Goal: Navigation & Orientation: Find specific page/section

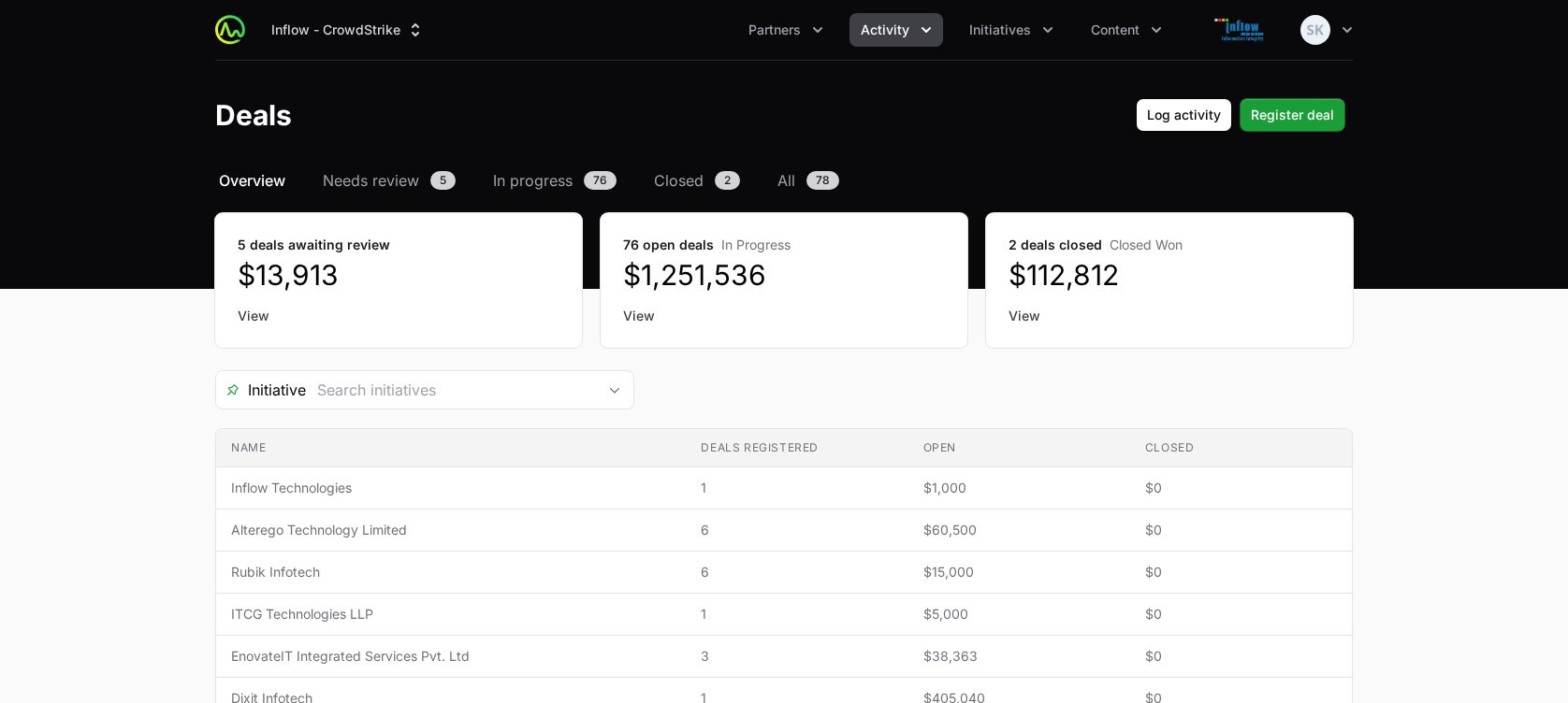
scroll to position [44, 0]
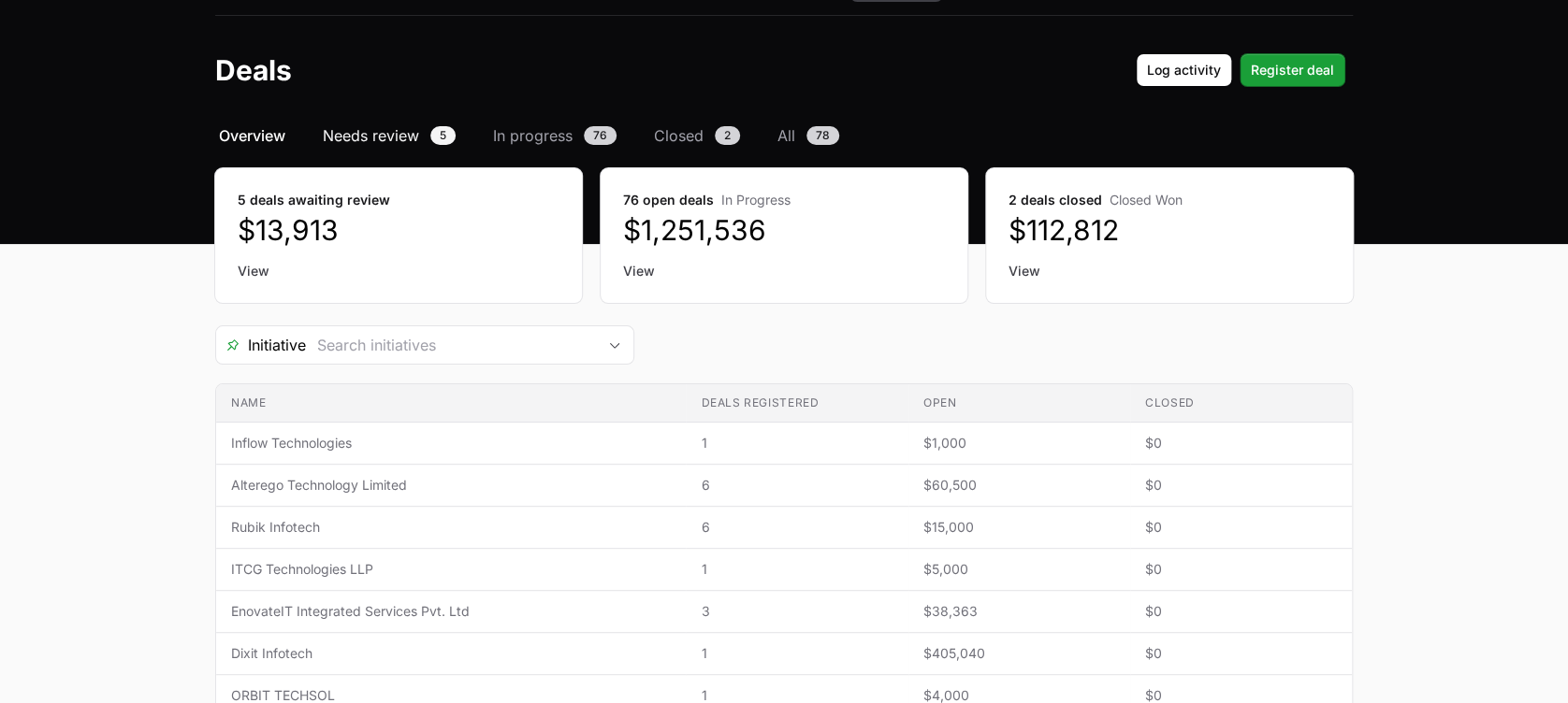
click at [368, 145] on span "Needs review" at bounding box center [371, 135] width 97 height 23
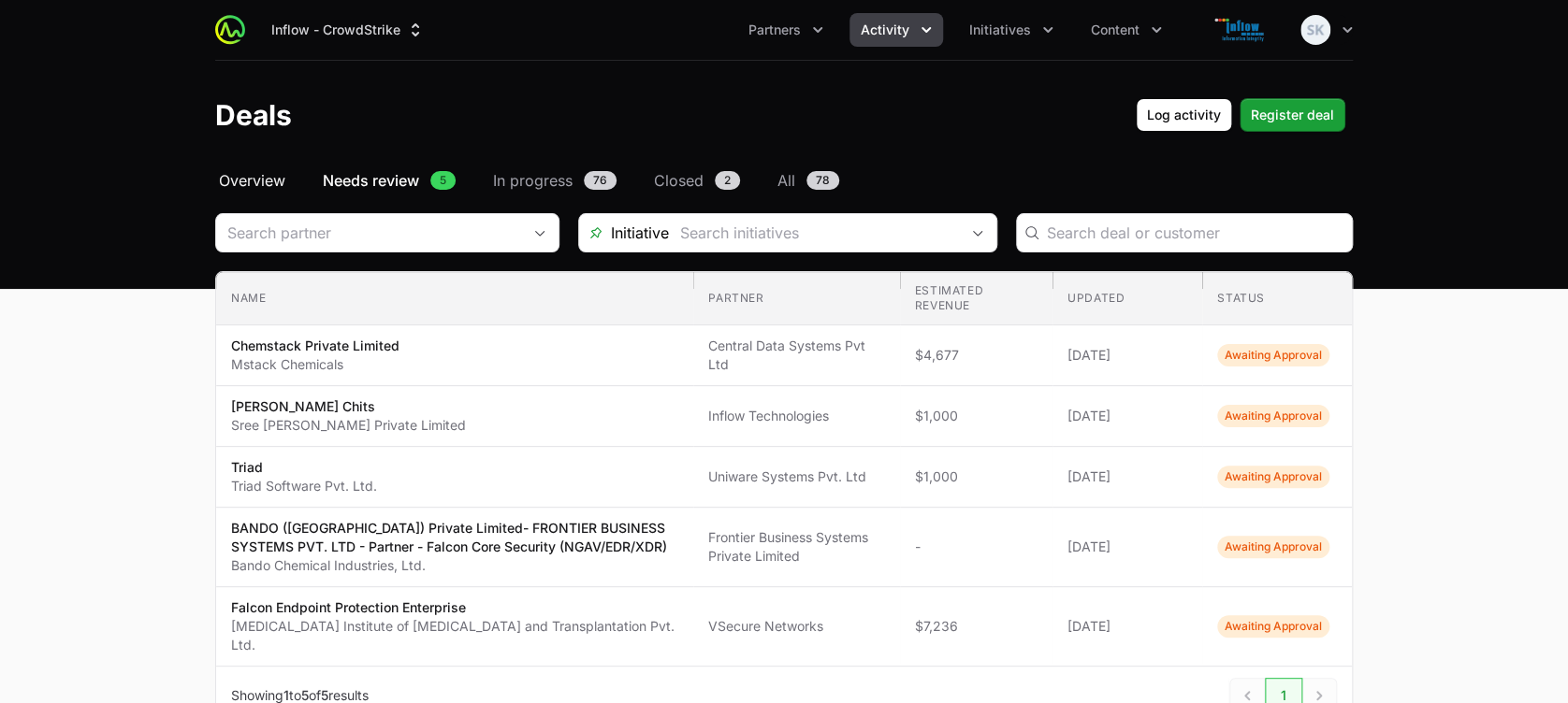
click at [255, 186] on span "Overview" at bounding box center [252, 180] width 66 height 23
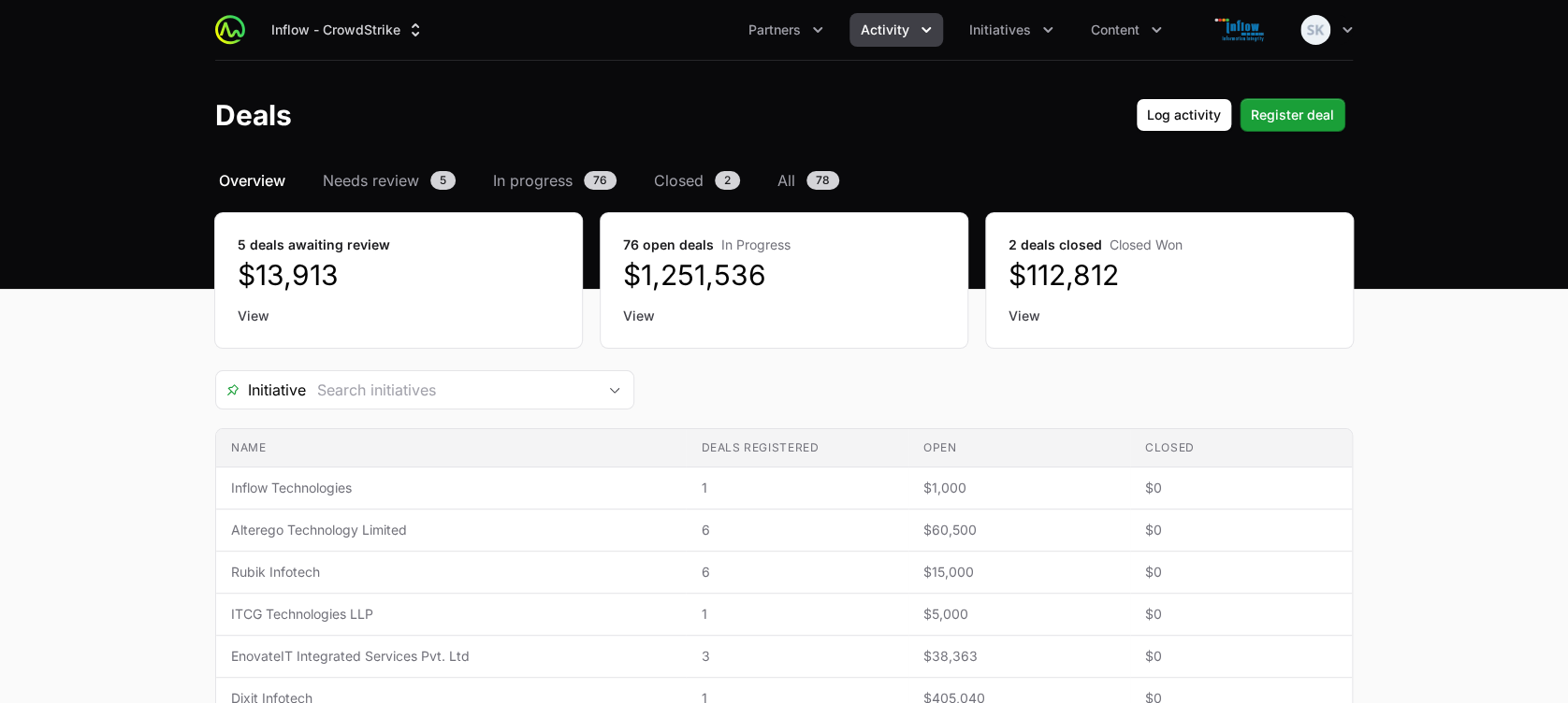
click at [1097, 269] on dd "$112,812" at bounding box center [1170, 274] width 322 height 34
click at [508, 183] on span "In progress" at bounding box center [533, 180] width 79 height 23
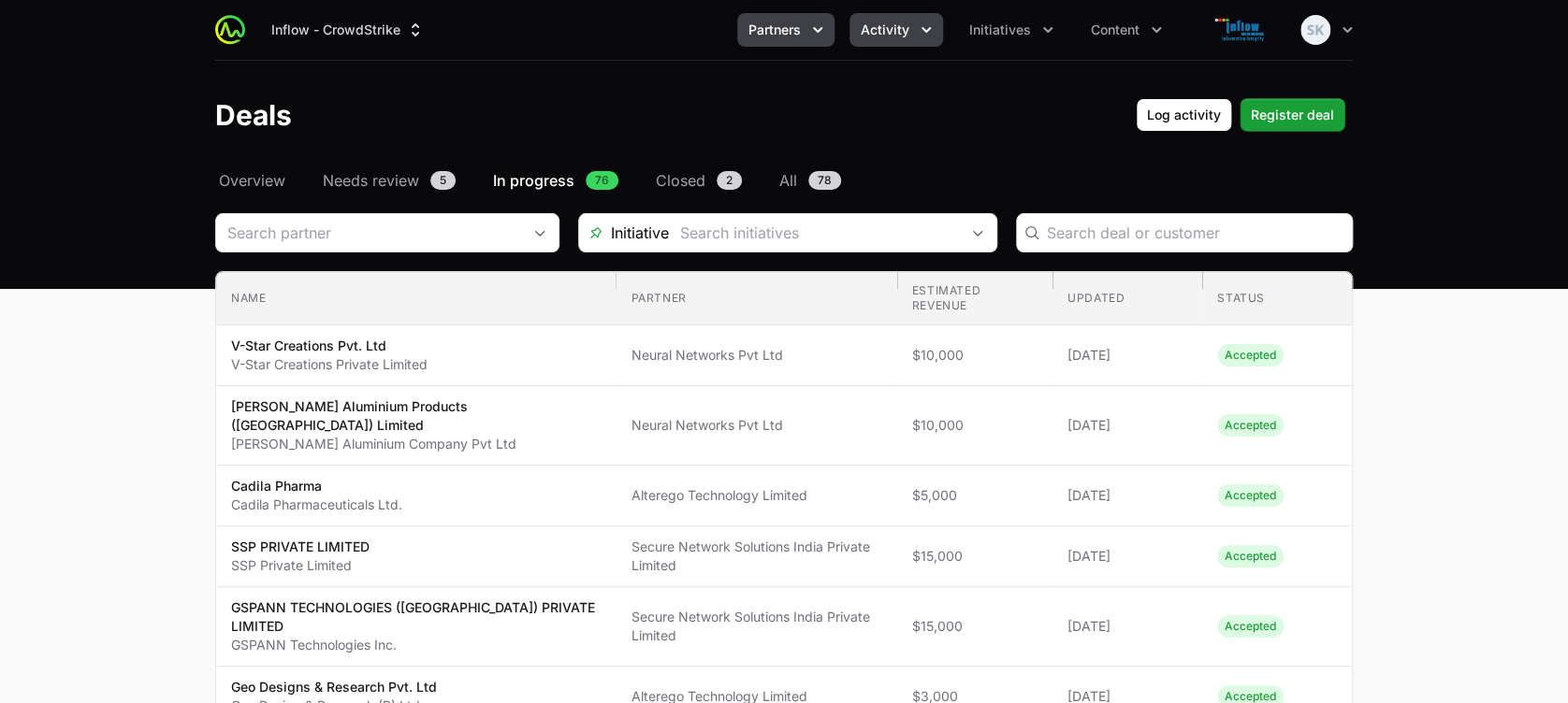
click at [809, 14] on button "Partners" at bounding box center [785, 30] width 97 height 34
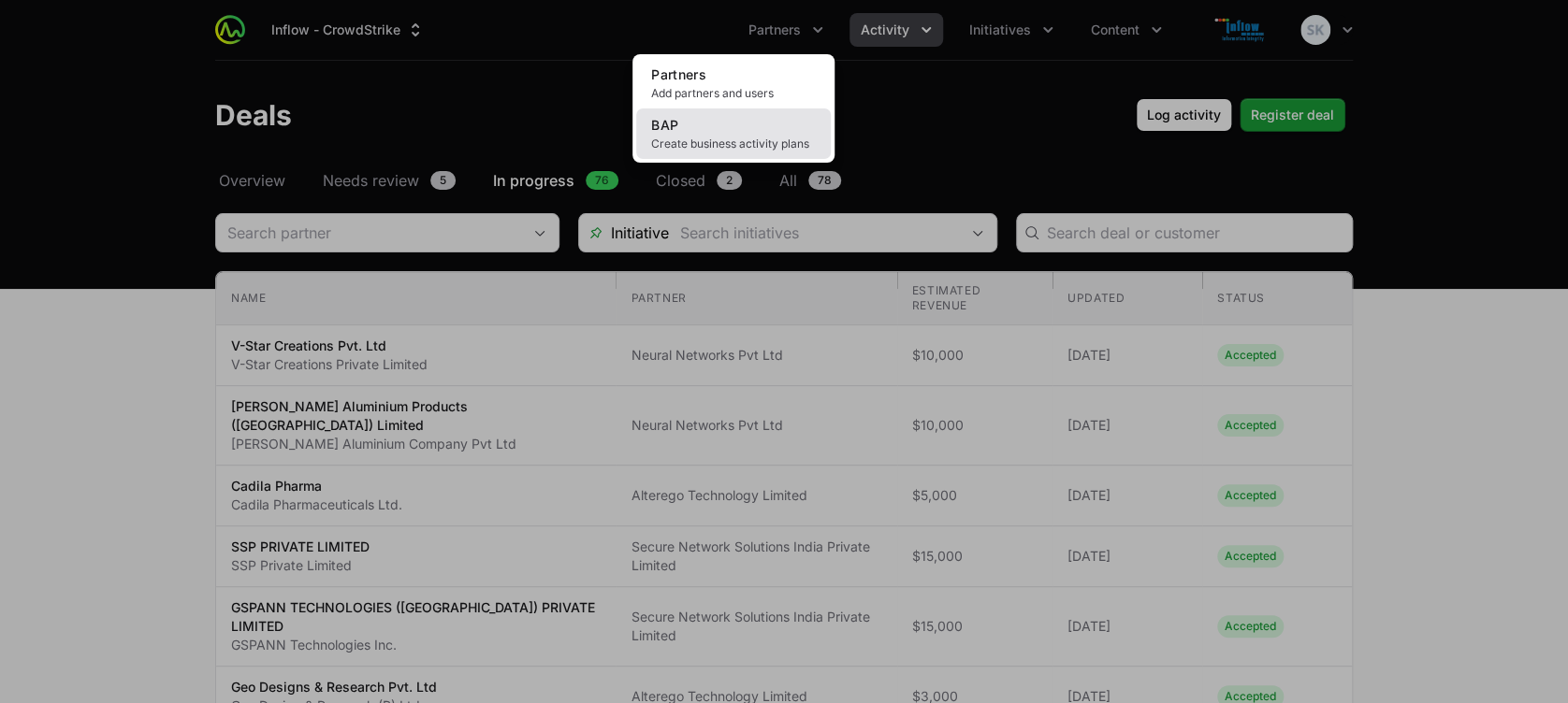
click at [702, 133] on link "BAP Create business activity plans" at bounding box center [733, 133] width 195 height 50
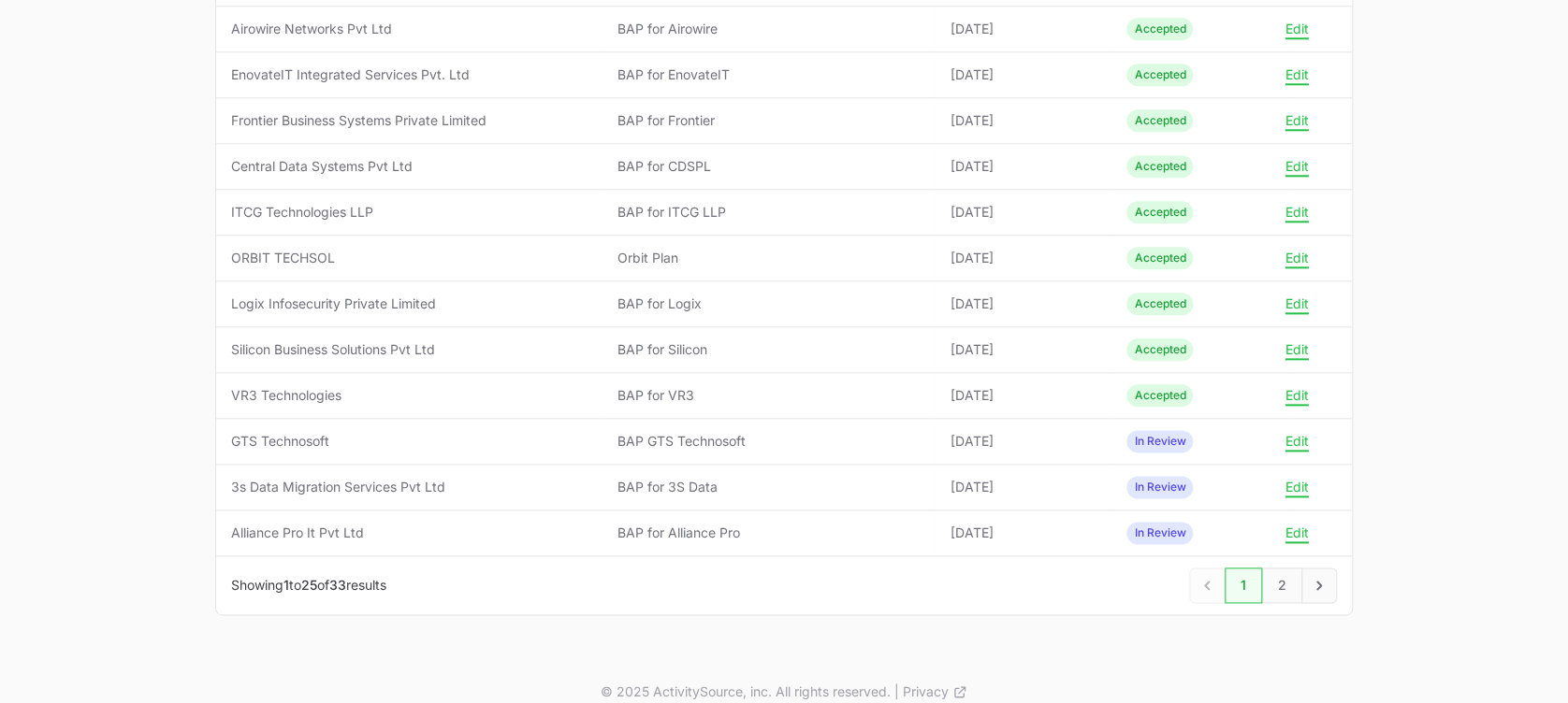
scroll to position [911, 0]
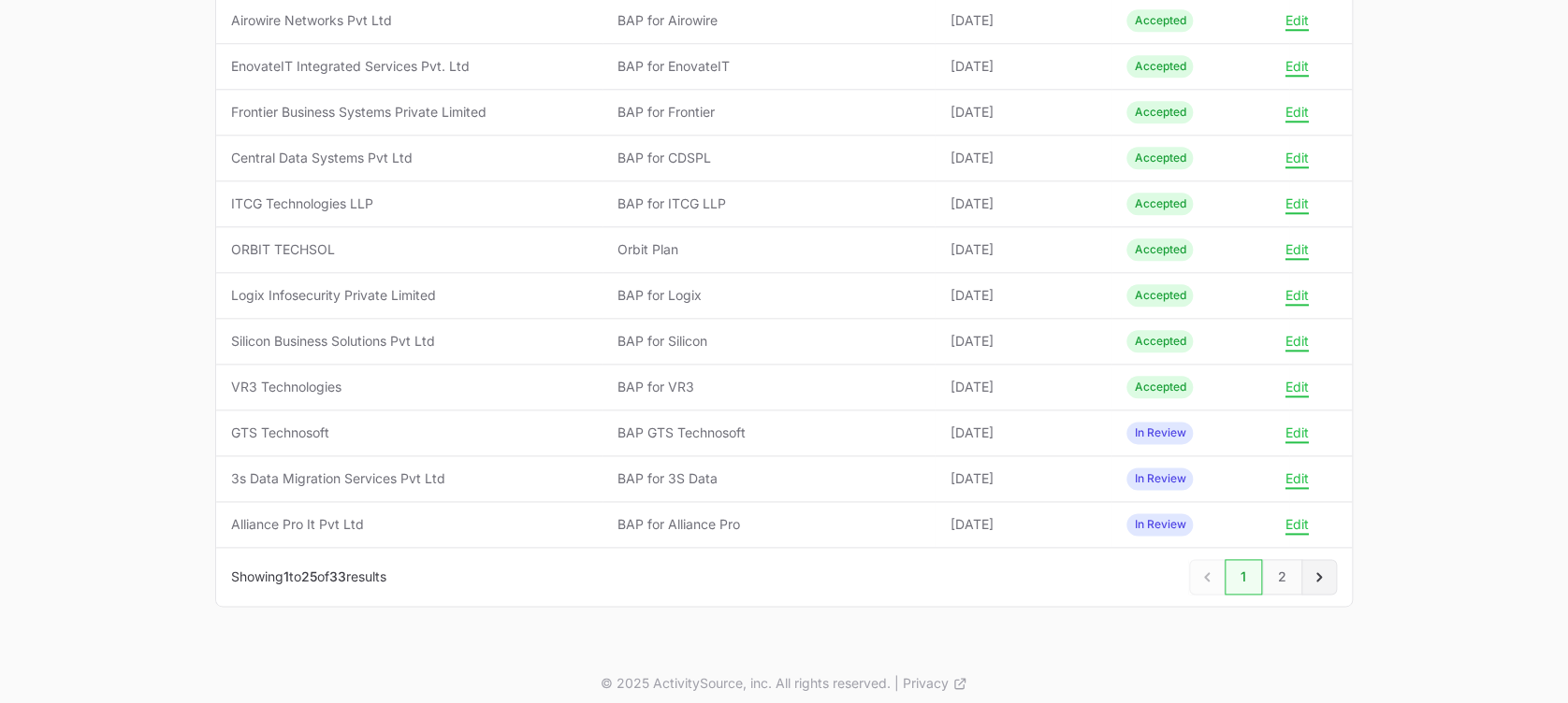
click at [1322, 568] on icon "Next" at bounding box center [1319, 577] width 19 height 19
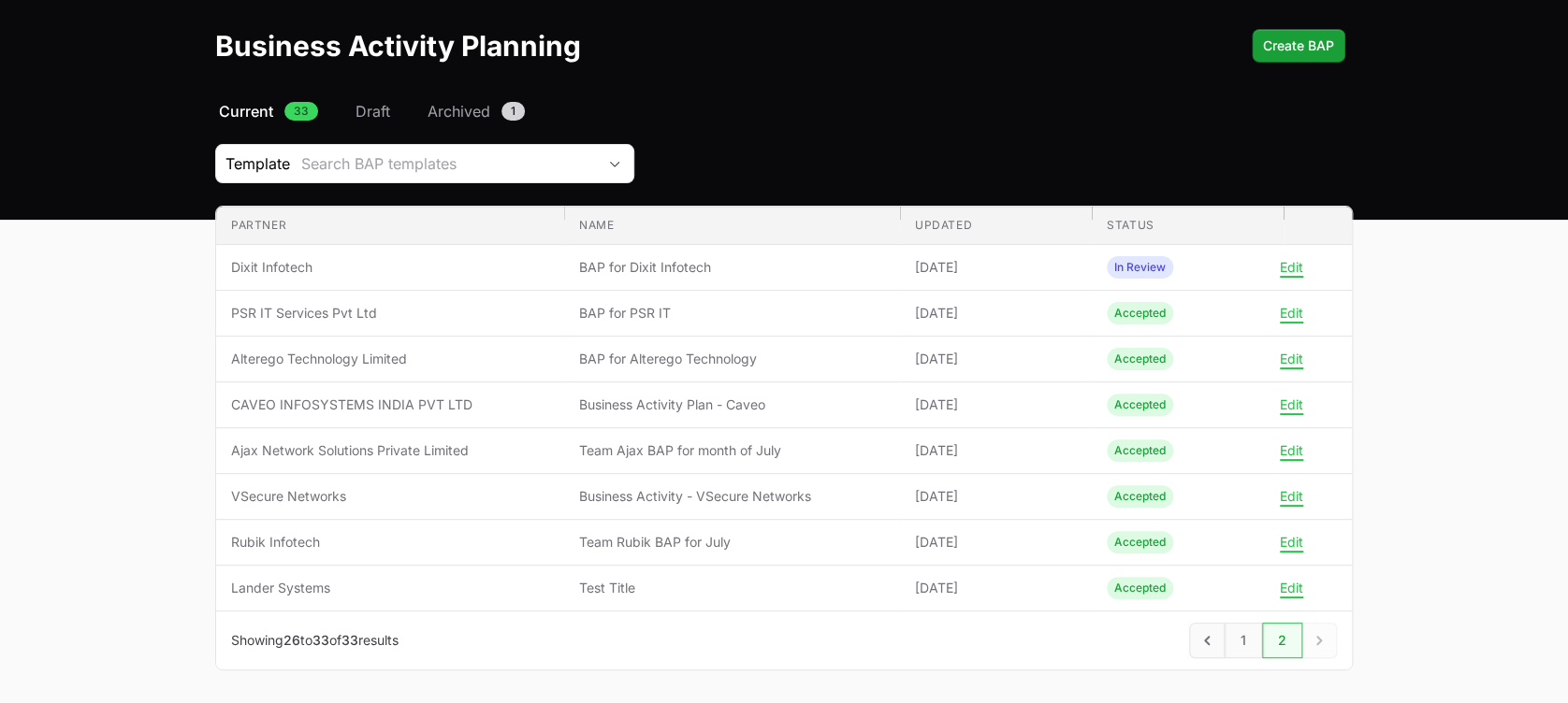
scroll to position [142, 0]
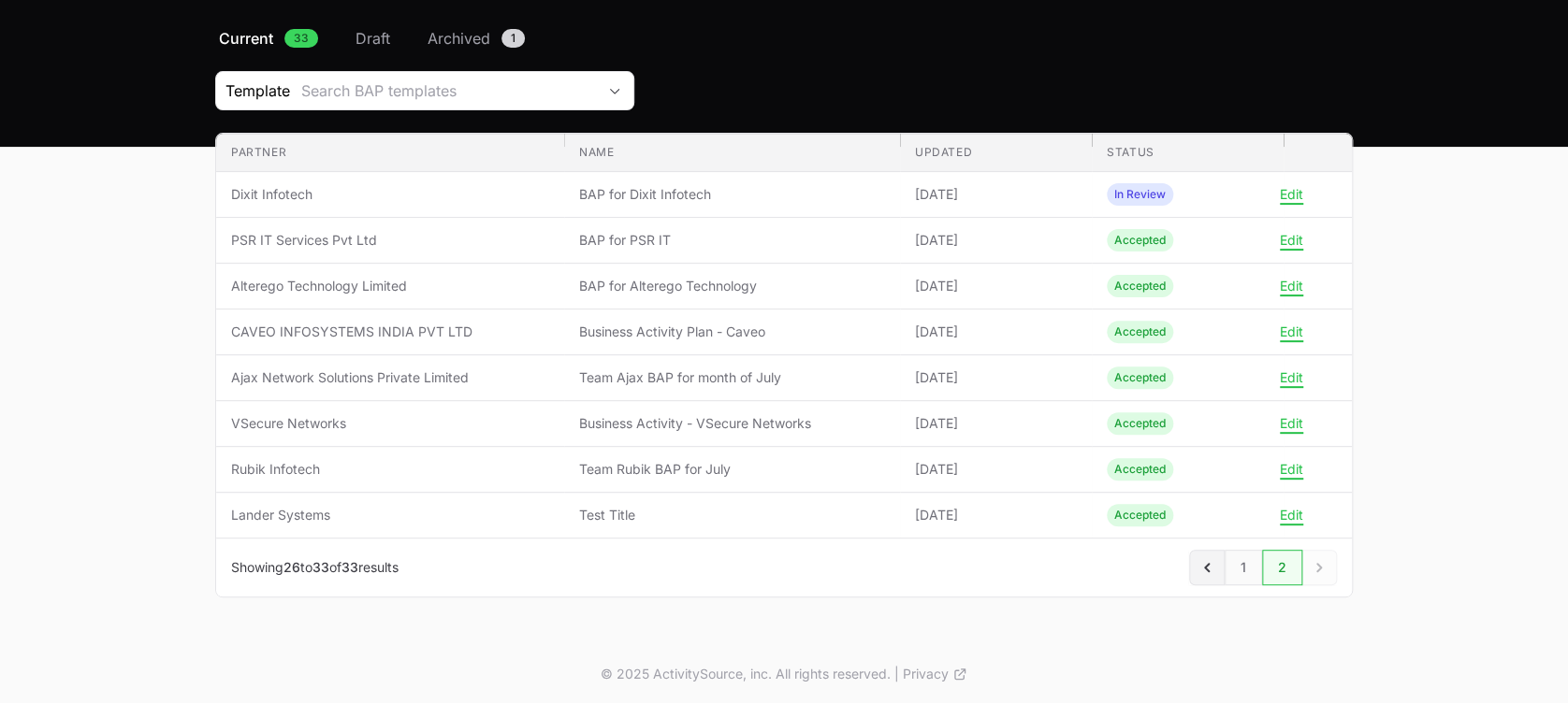
click at [1208, 567] on icon "Previous" at bounding box center [1206, 567] width 19 height 19
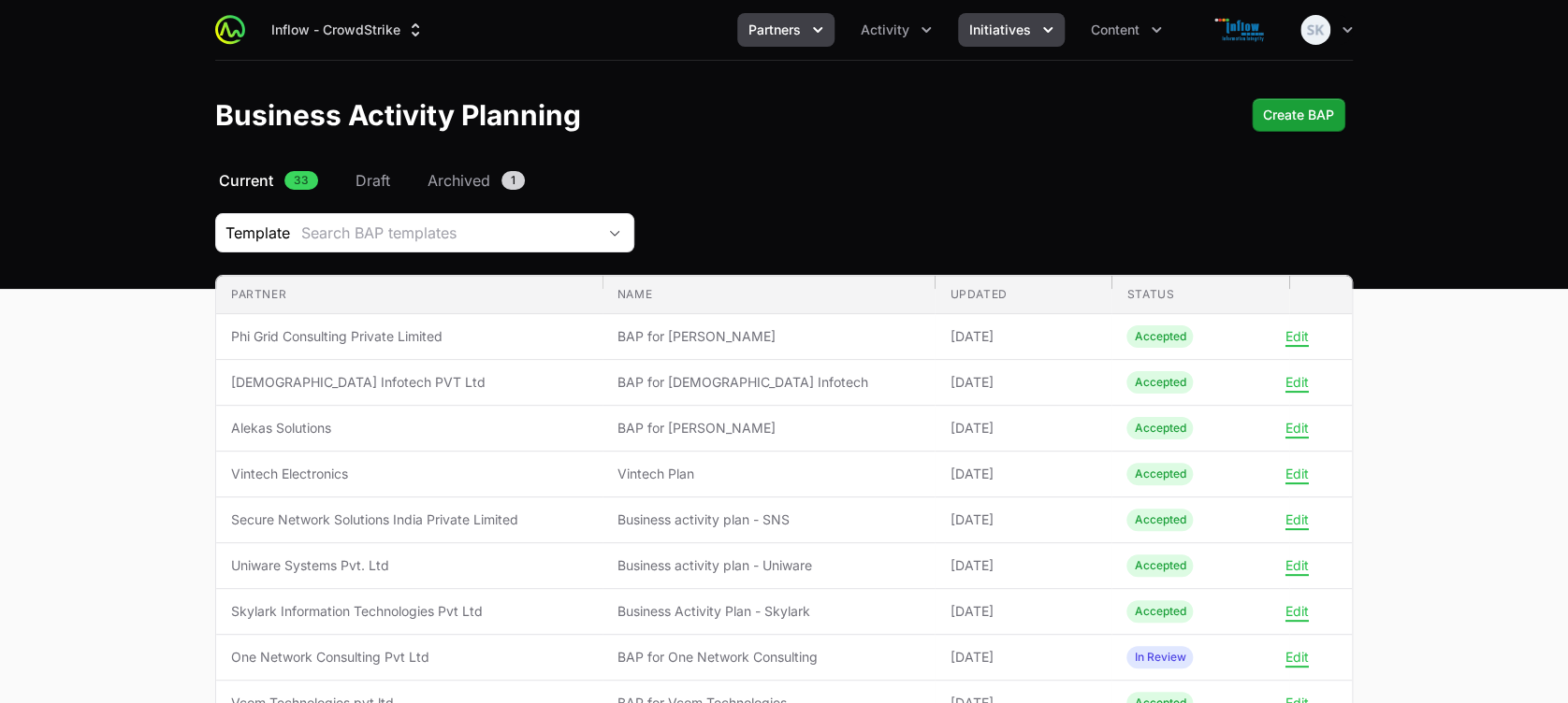
click at [1040, 28] on icon "Initiatives menu" at bounding box center [1047, 30] width 19 height 19
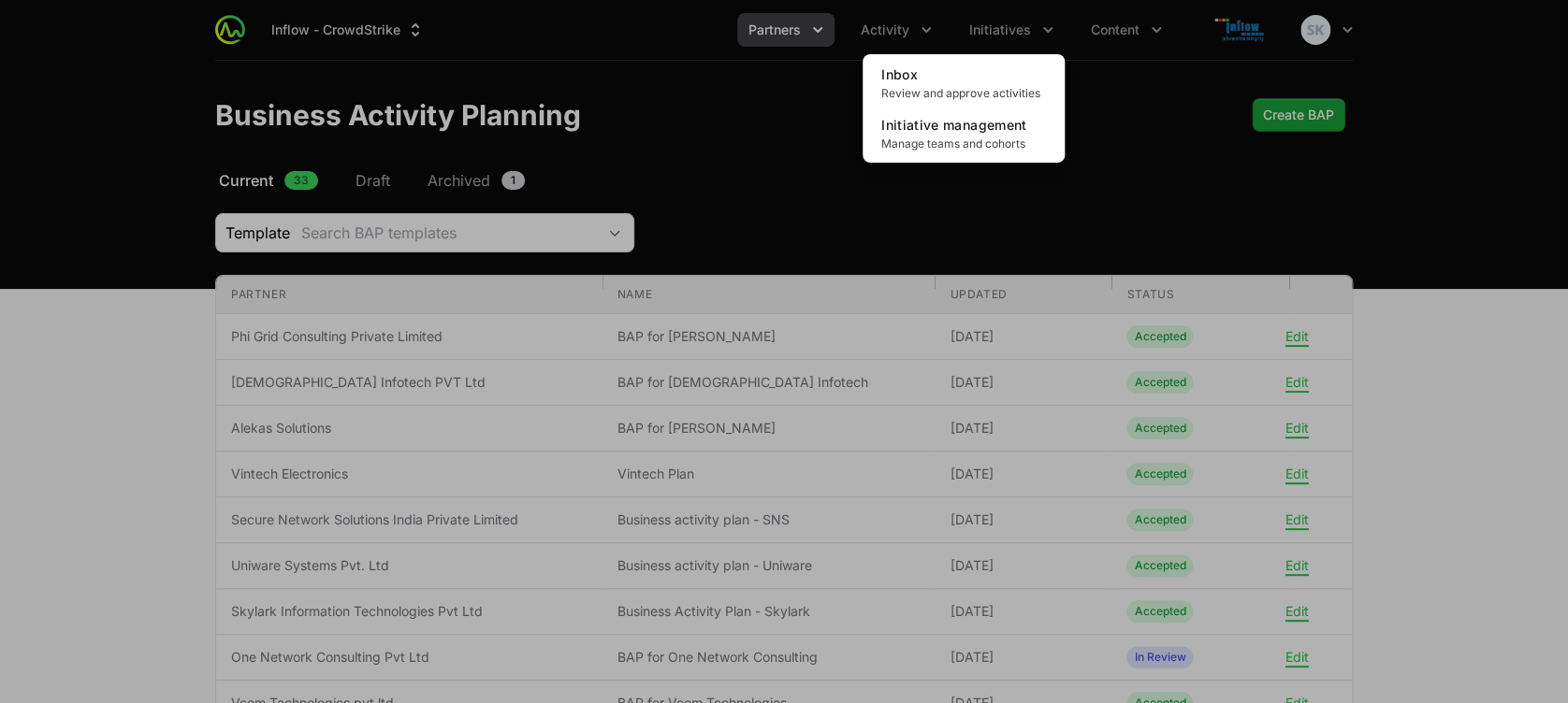
click at [921, 27] on div "Initiatives menu" at bounding box center [784, 352] width 1568 height 703
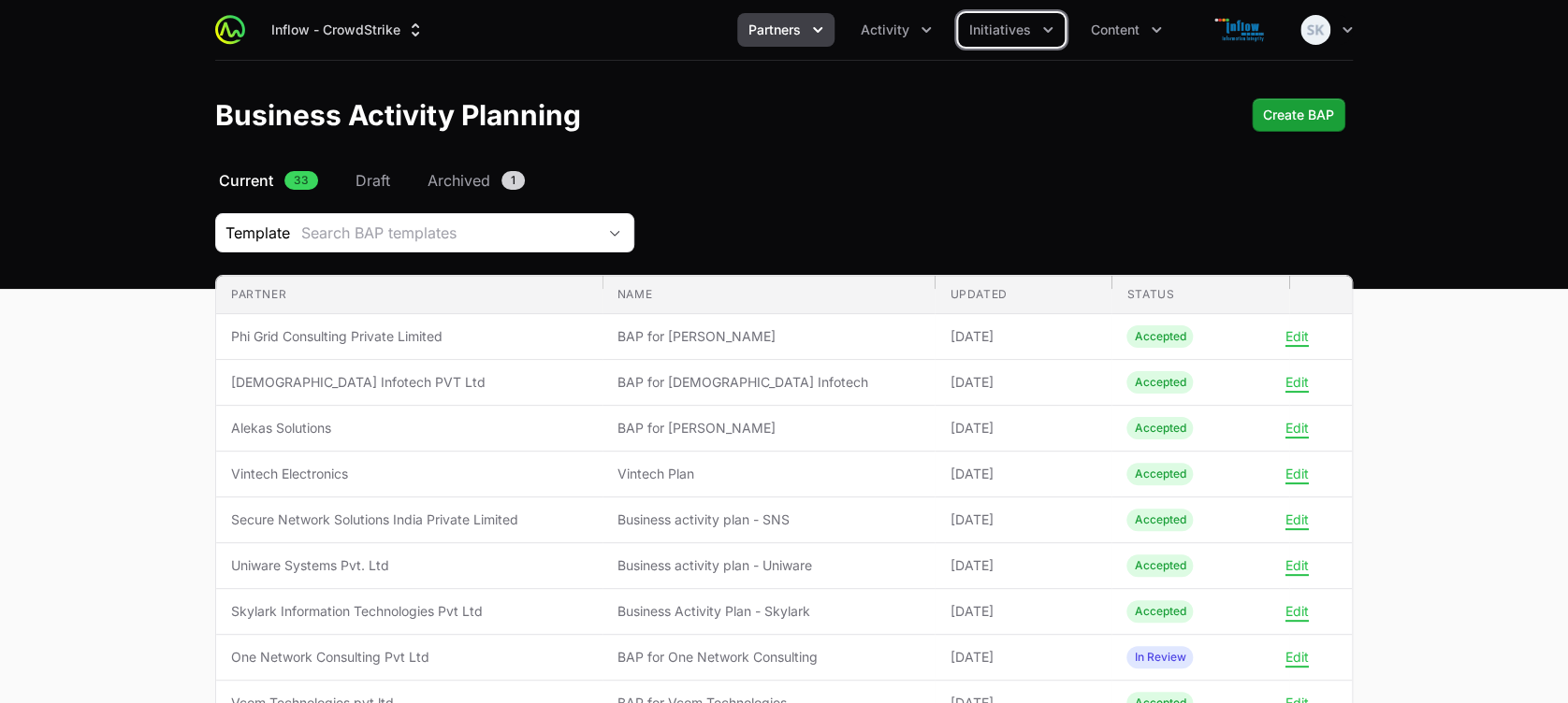
click at [921, 27] on icon "Activity menu" at bounding box center [926, 30] width 19 height 19
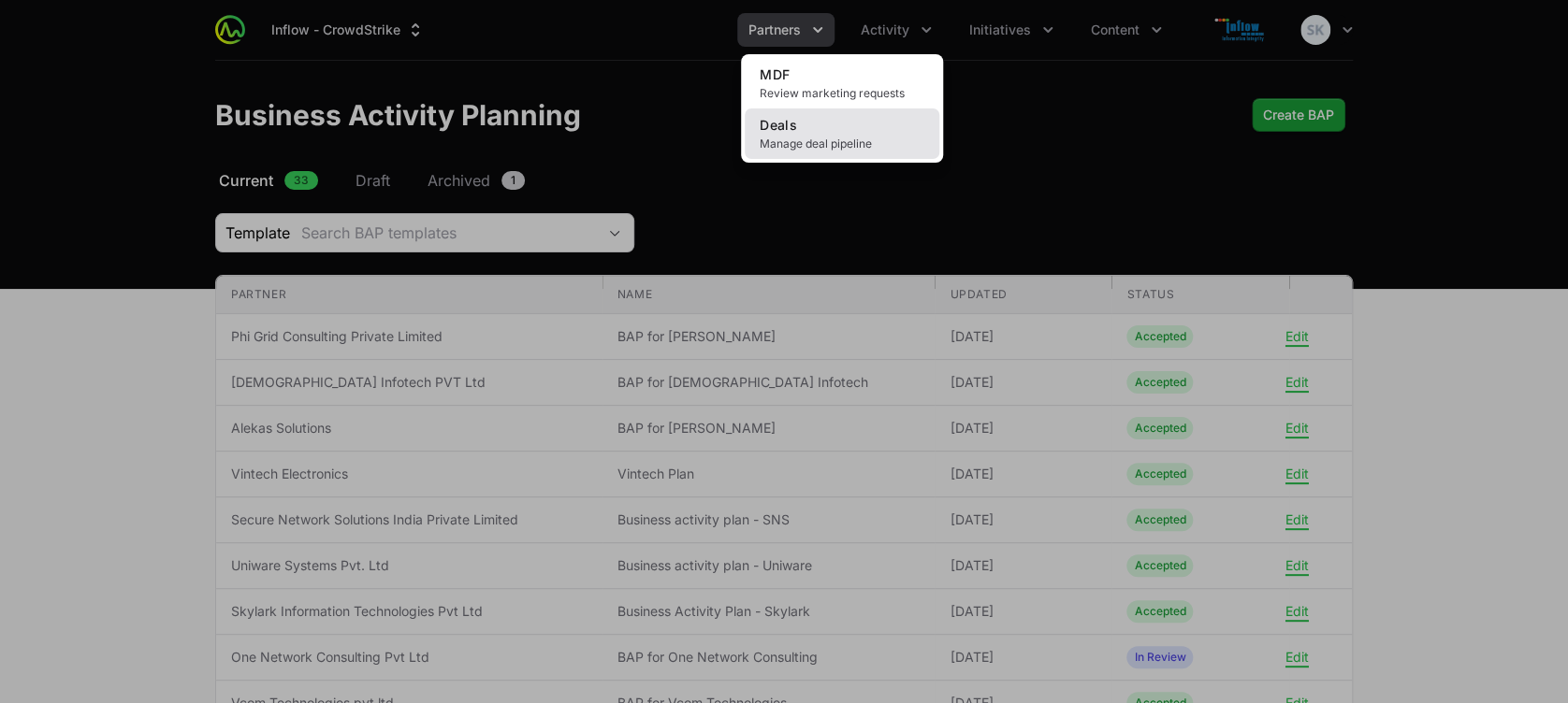
click at [825, 137] on span "Manage deal pipeline" at bounding box center [842, 143] width 165 height 15
